Goal: Contribute content

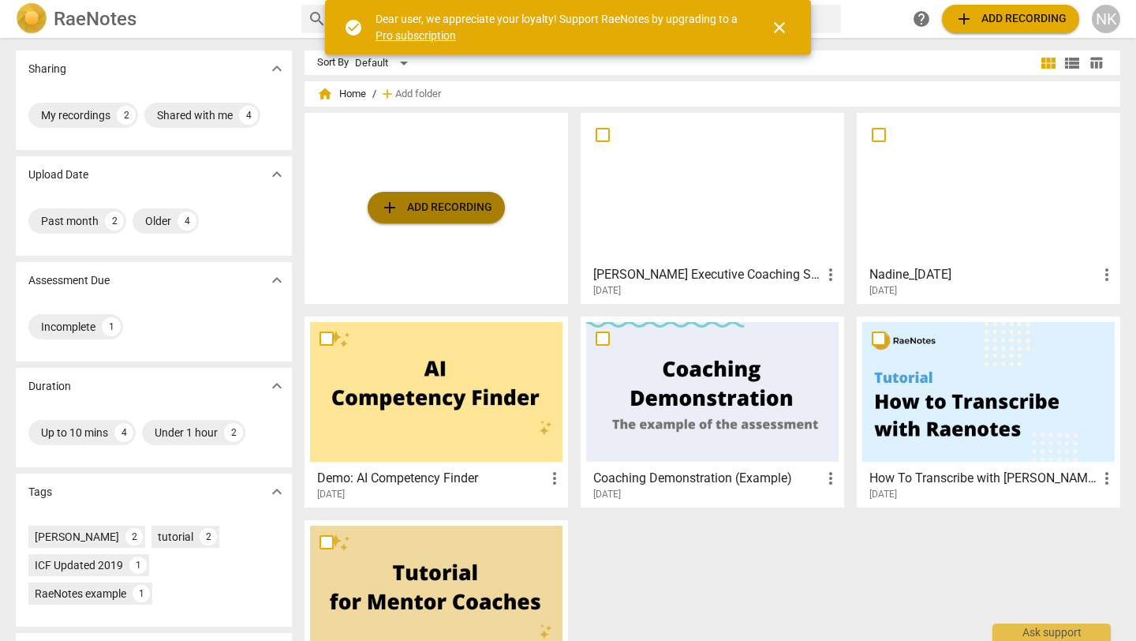
click at [403, 199] on span "add Add recording" at bounding box center [436, 207] width 112 height 19
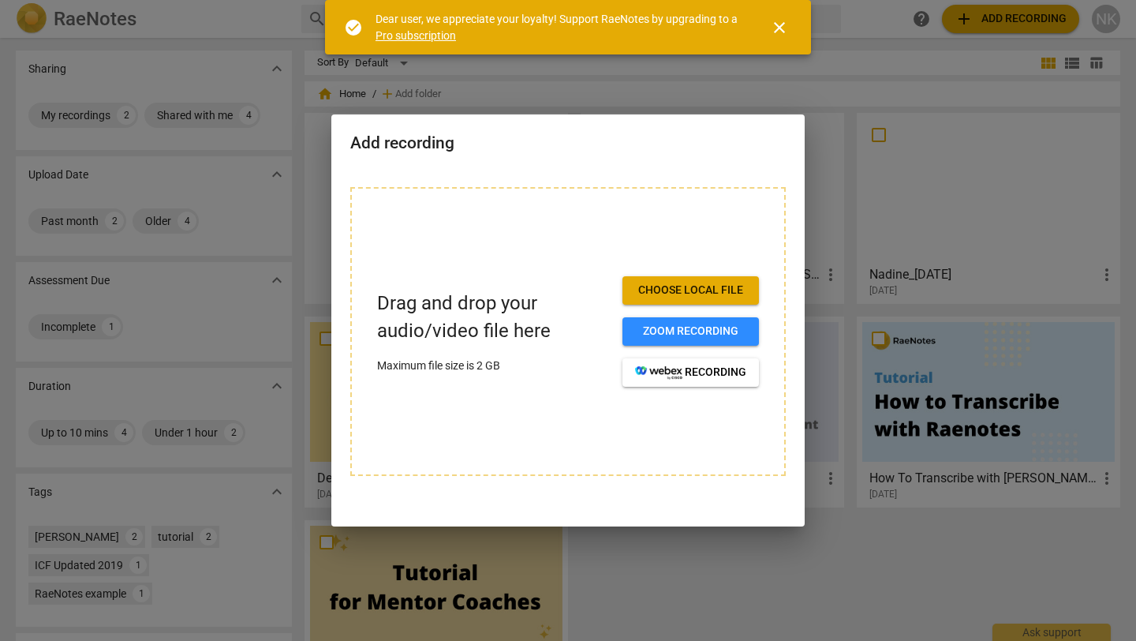
click at [781, 26] on span "close" at bounding box center [779, 27] width 19 height 19
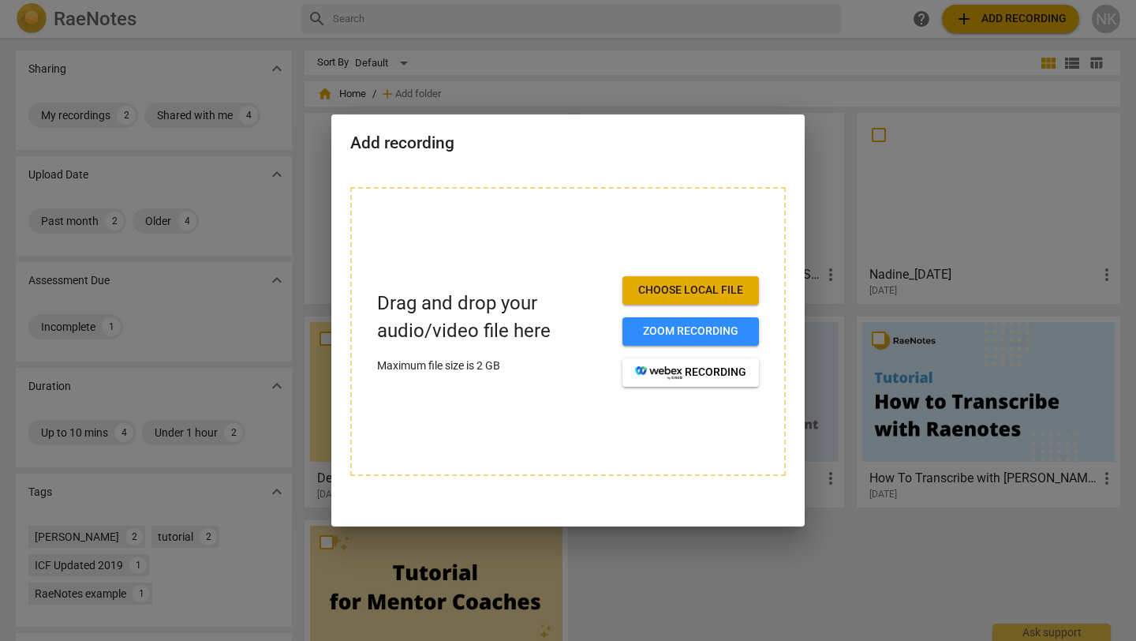
click at [687, 300] on button "Choose local file" at bounding box center [691, 290] width 137 height 28
click at [672, 292] on span "Choose local file" at bounding box center [690, 291] width 111 height 16
click at [672, 335] on span "Zoom recording" at bounding box center [690, 332] width 111 height 16
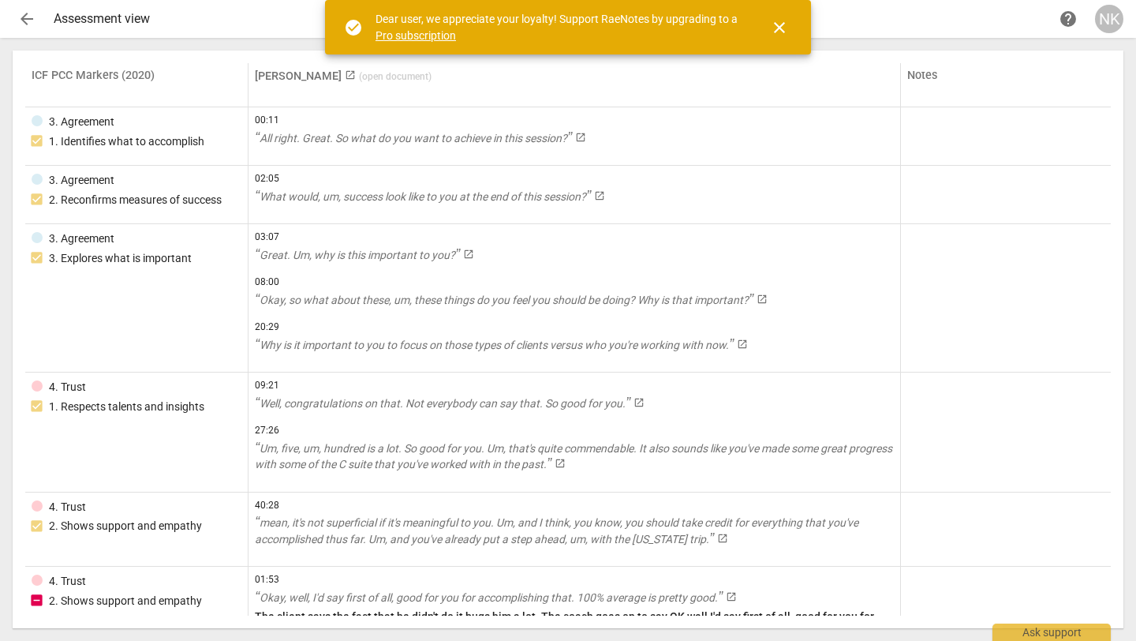
click at [29, 17] on span "arrow_back" at bounding box center [26, 18] width 19 height 19
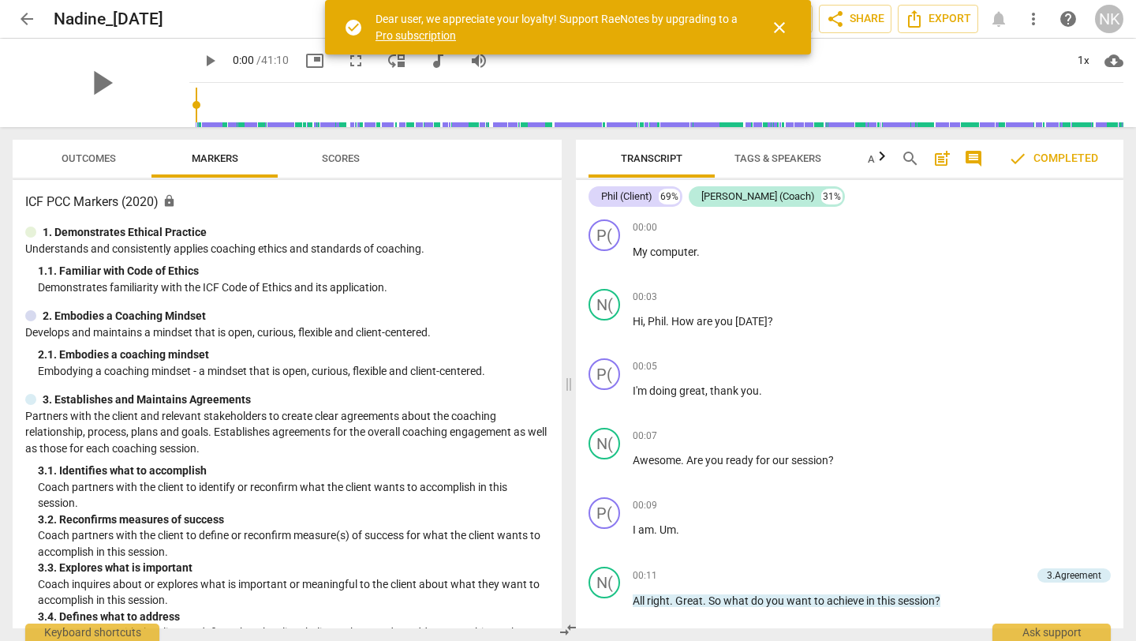
click at [20, 24] on span "arrow_back" at bounding box center [26, 18] width 19 height 19
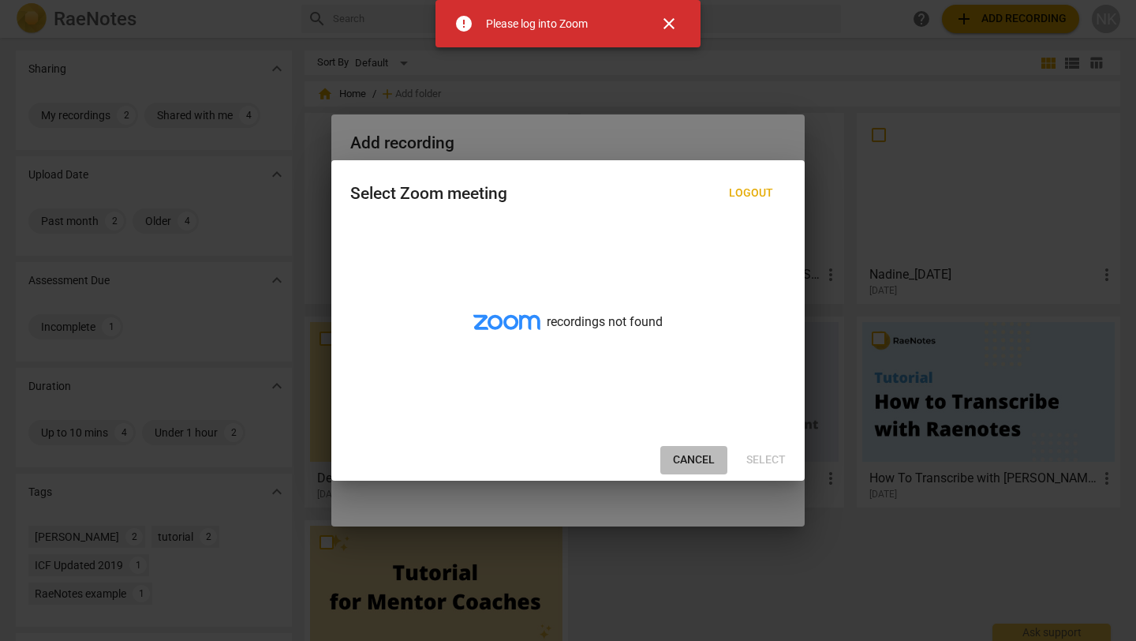
click at [684, 459] on span "Cancel" at bounding box center [694, 460] width 42 height 16
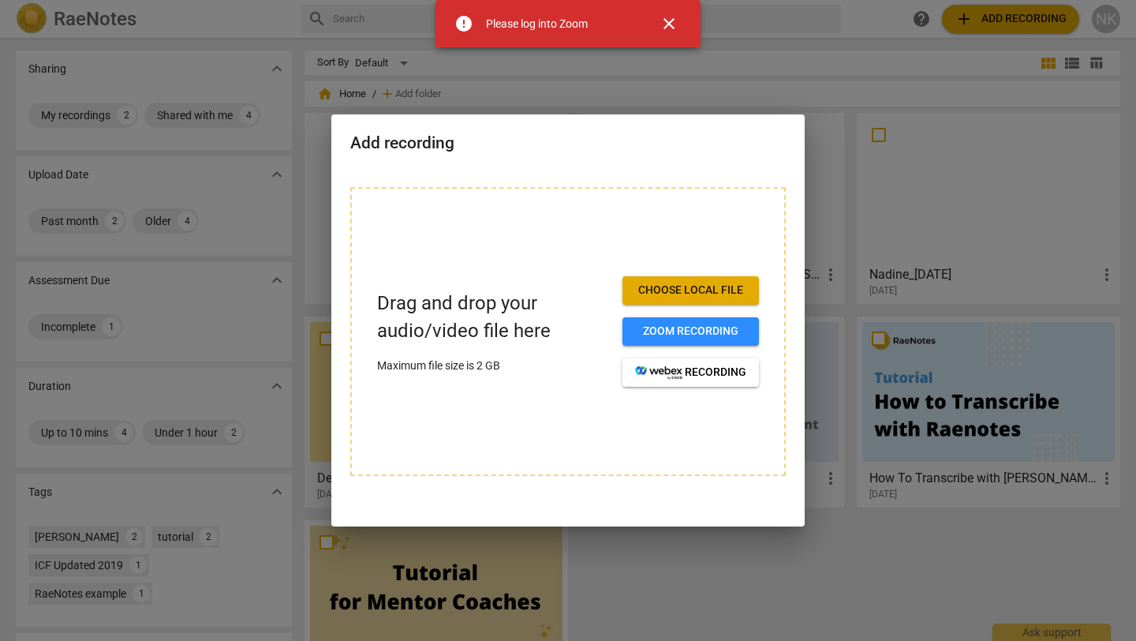
click at [669, 17] on span "close" at bounding box center [669, 23] width 19 height 19
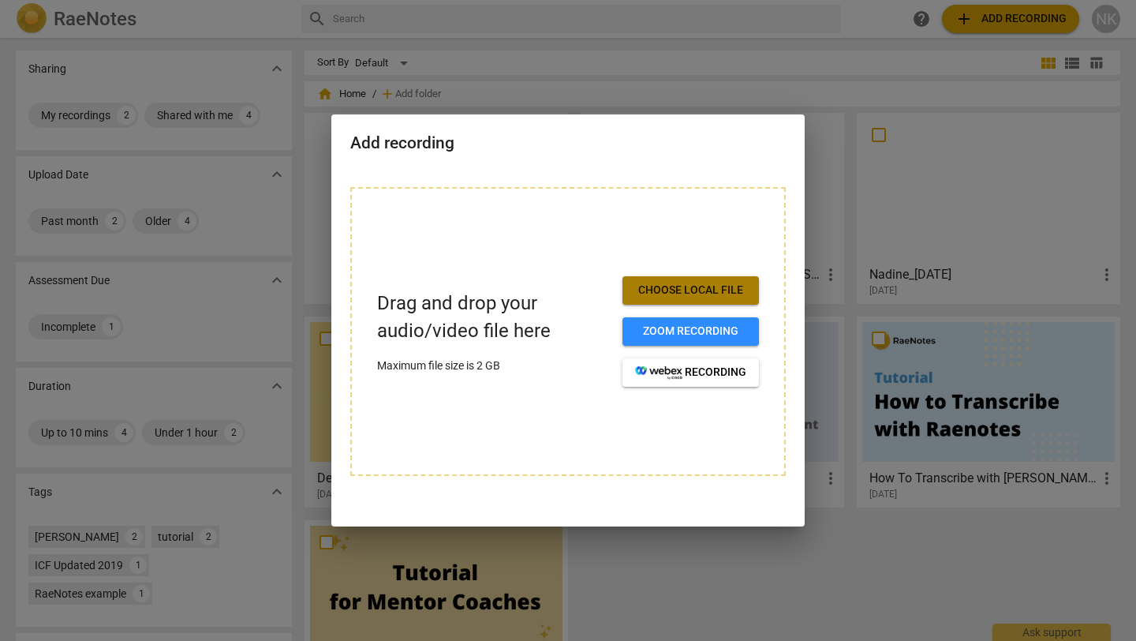
click at [651, 285] on span "Choose local file" at bounding box center [690, 291] width 111 height 16
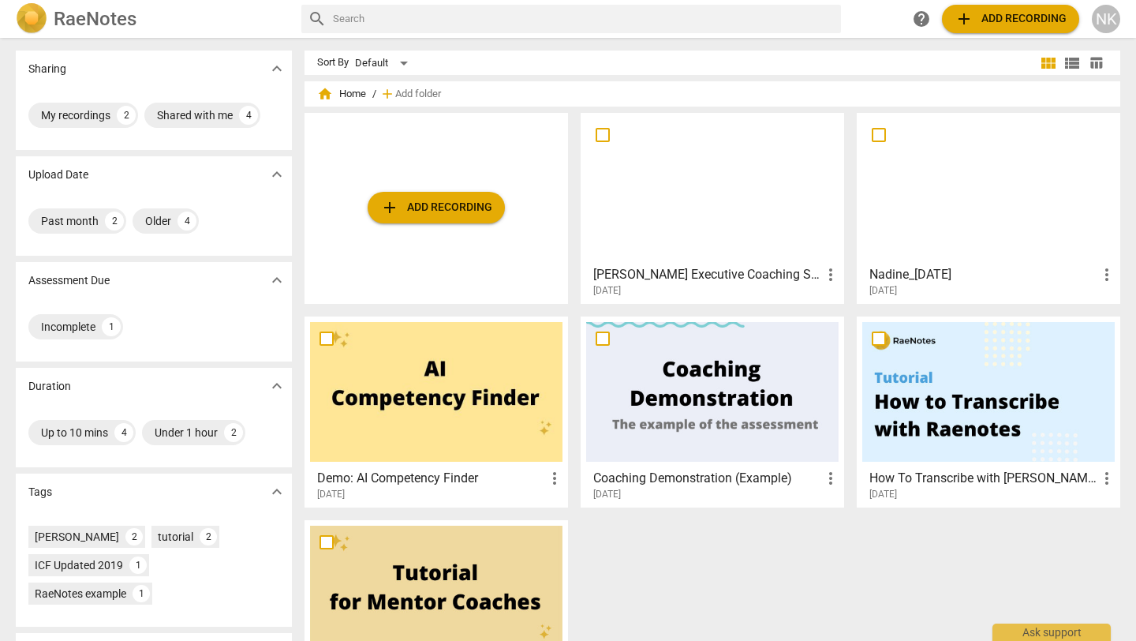
click at [441, 213] on span "add Add recording" at bounding box center [436, 207] width 112 height 19
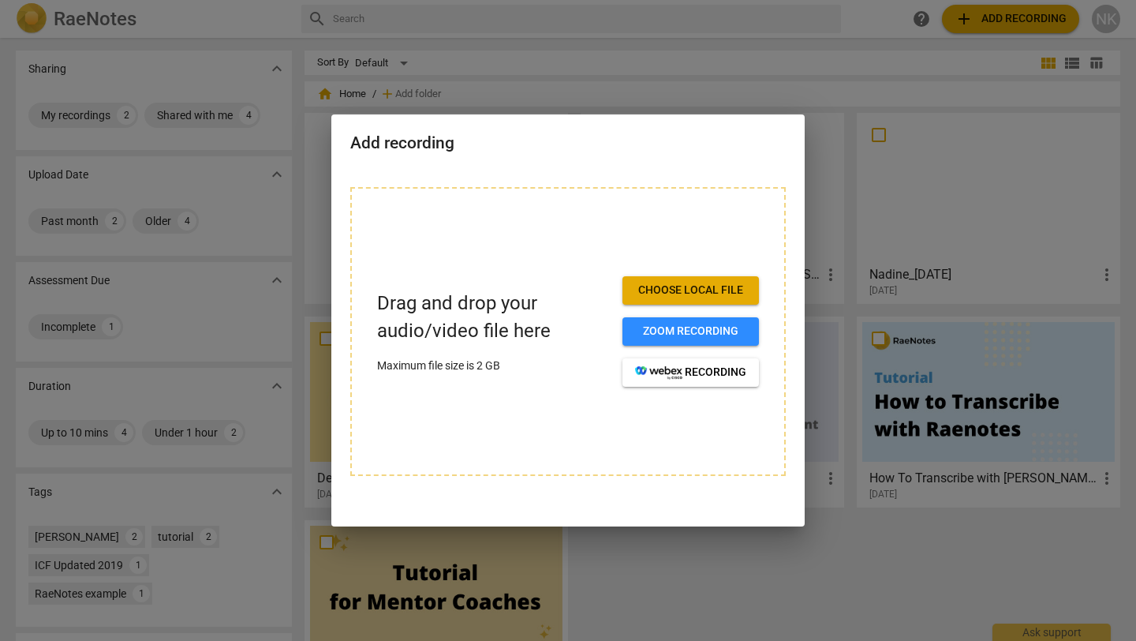
click at [694, 289] on span "Choose local file" at bounding box center [690, 291] width 111 height 16
click at [705, 286] on span "Choose local file" at bounding box center [690, 291] width 111 height 16
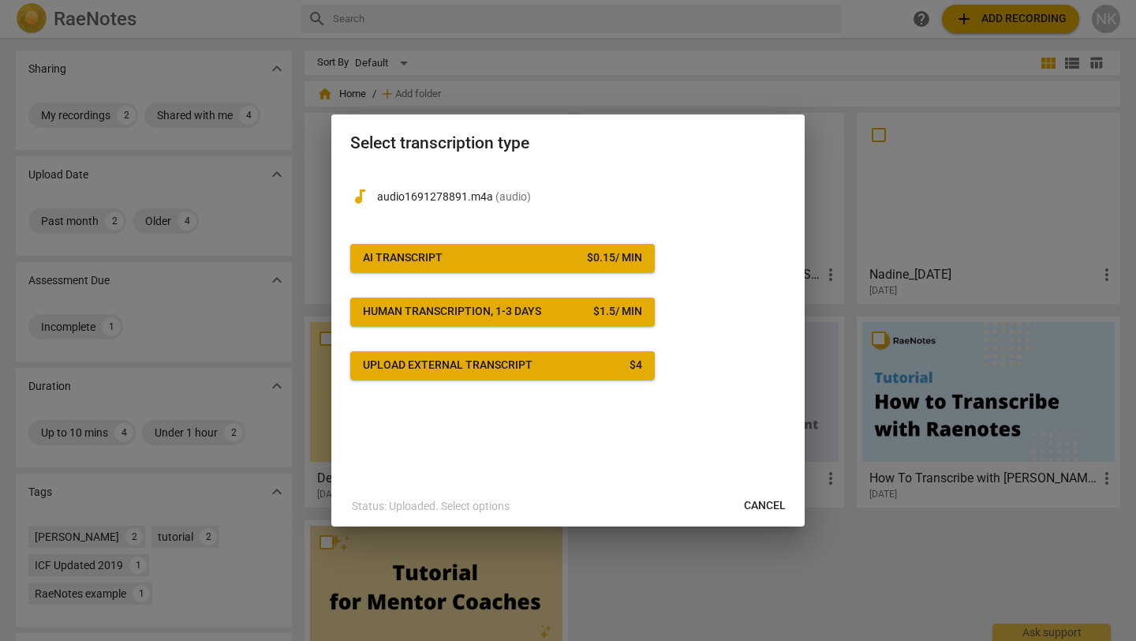
click at [492, 371] on div "Upload external transcript" at bounding box center [448, 366] width 170 height 16
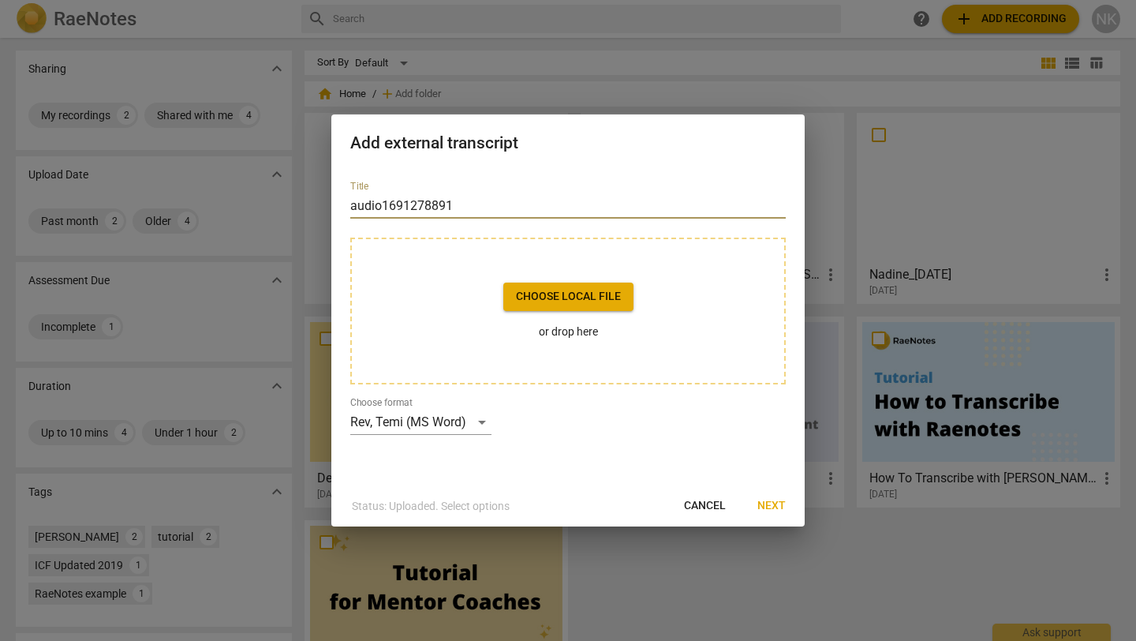
drag, startPoint x: 424, startPoint y: 204, endPoint x: 482, endPoint y: 292, distance: 105.9
click at [454, 295] on div "Title audio1691278891 Choose local file or drop here Choose format Rev, Temi (M…" at bounding box center [568, 301] width 436 height 267
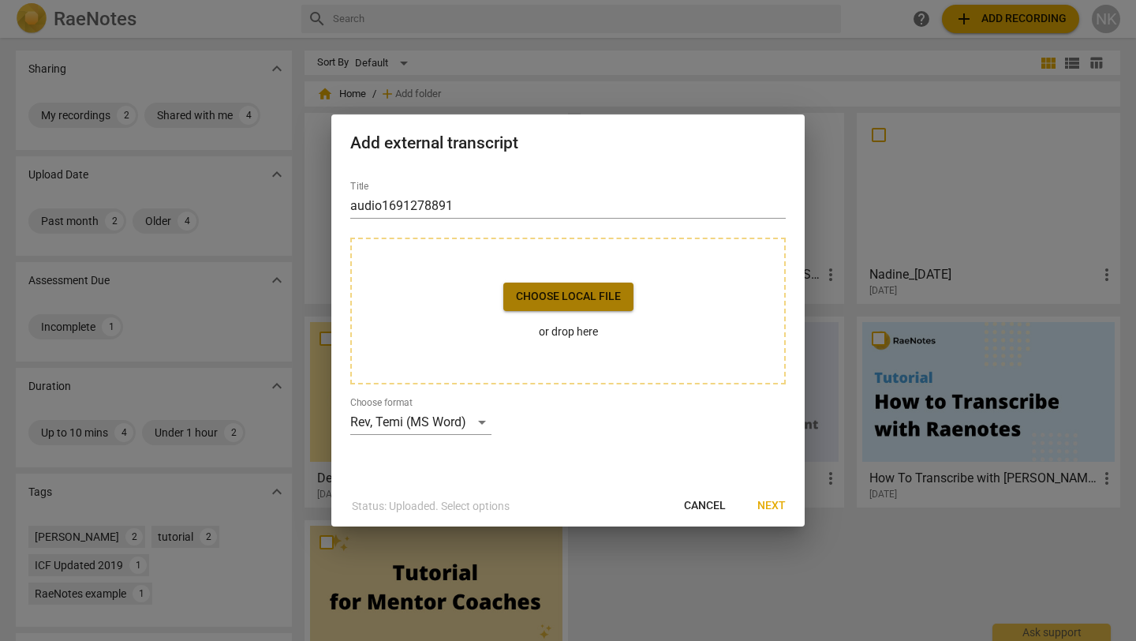
click at [556, 298] on span "Choose local file" at bounding box center [568, 297] width 105 height 16
